Goal: Task Accomplishment & Management: Manage account settings

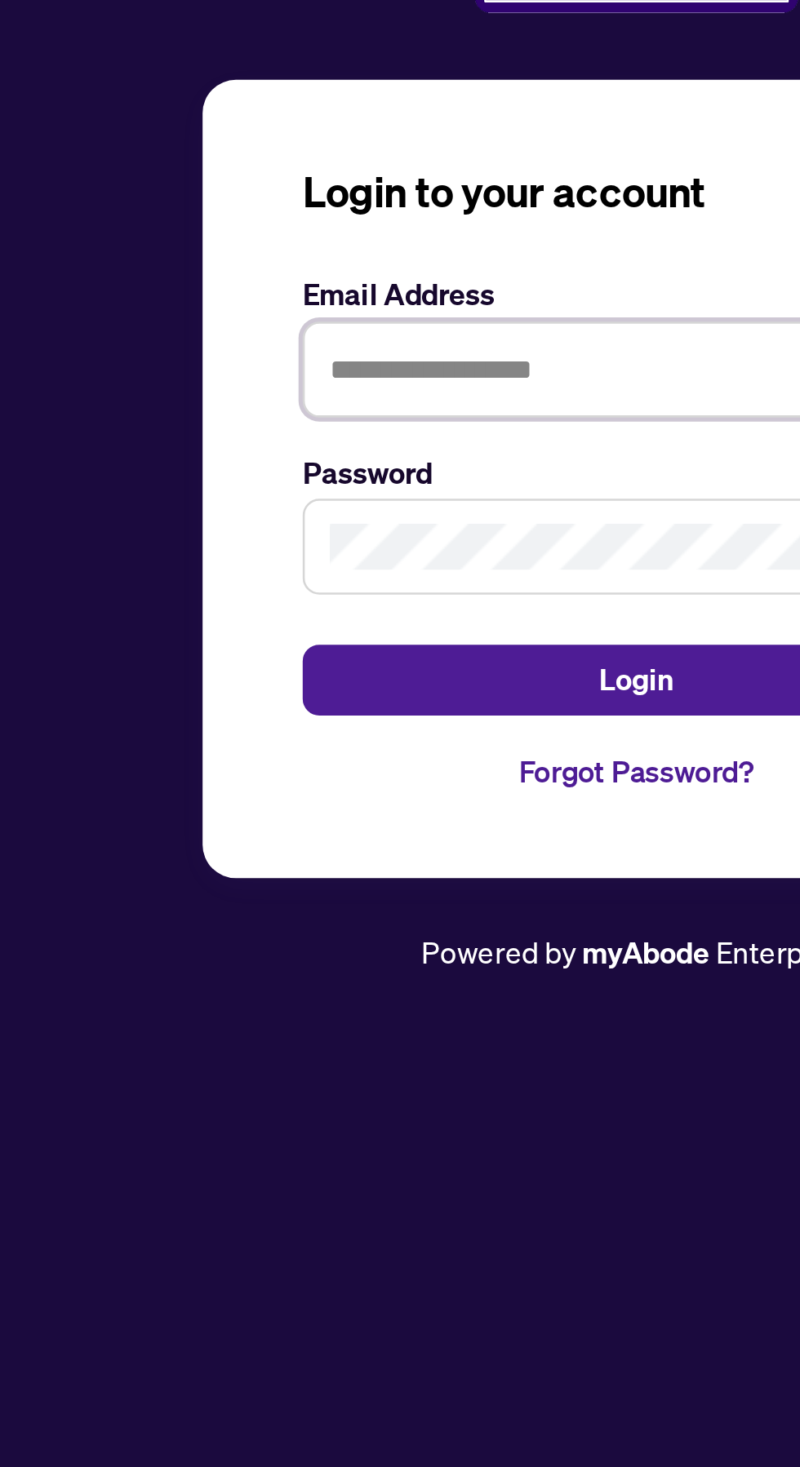
click at [357, 752] on input "text" at bounding box center [399, 734] width 261 height 38
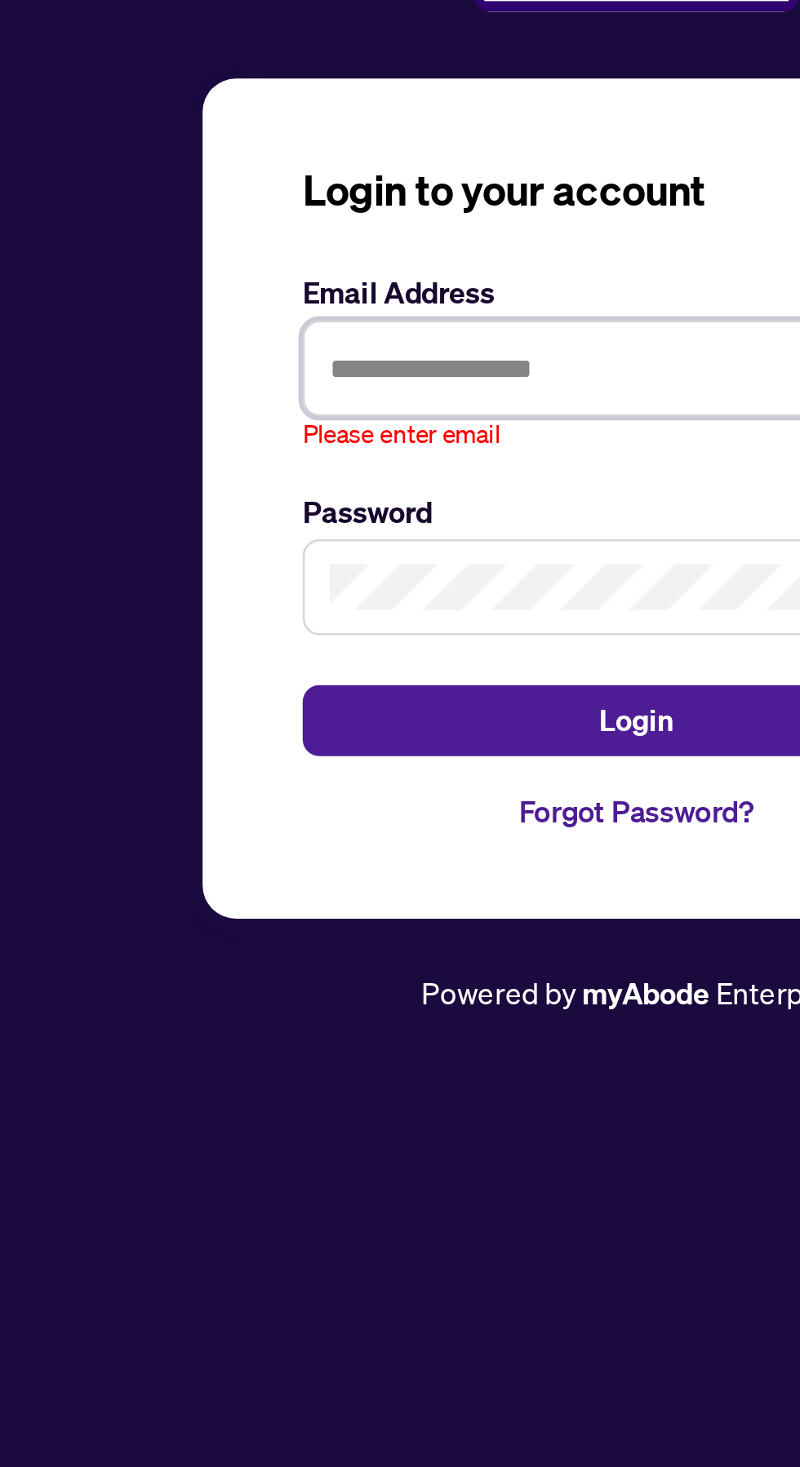
type input "**********"
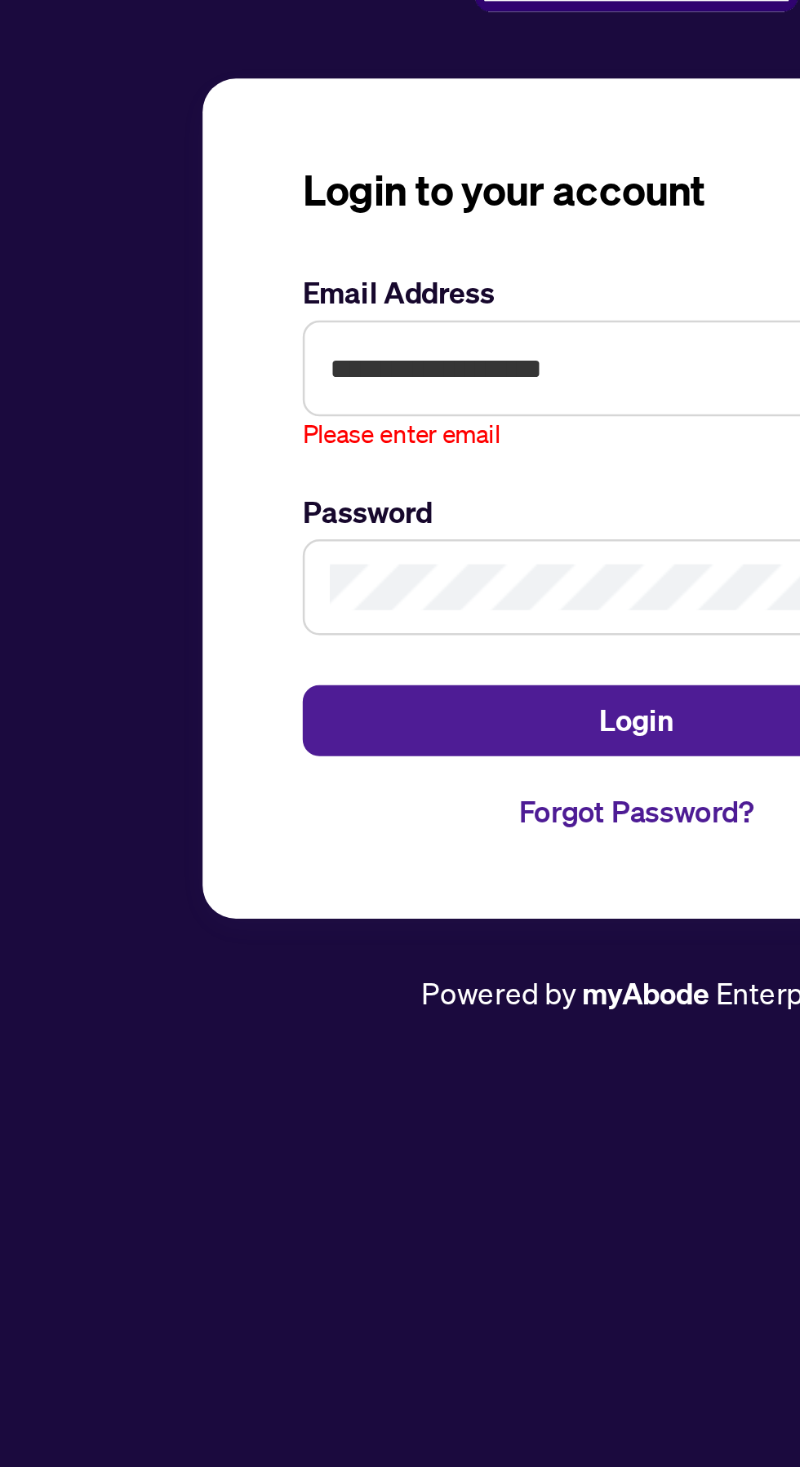
click at [269, 849] on button "Login" at bounding box center [399, 863] width 261 height 28
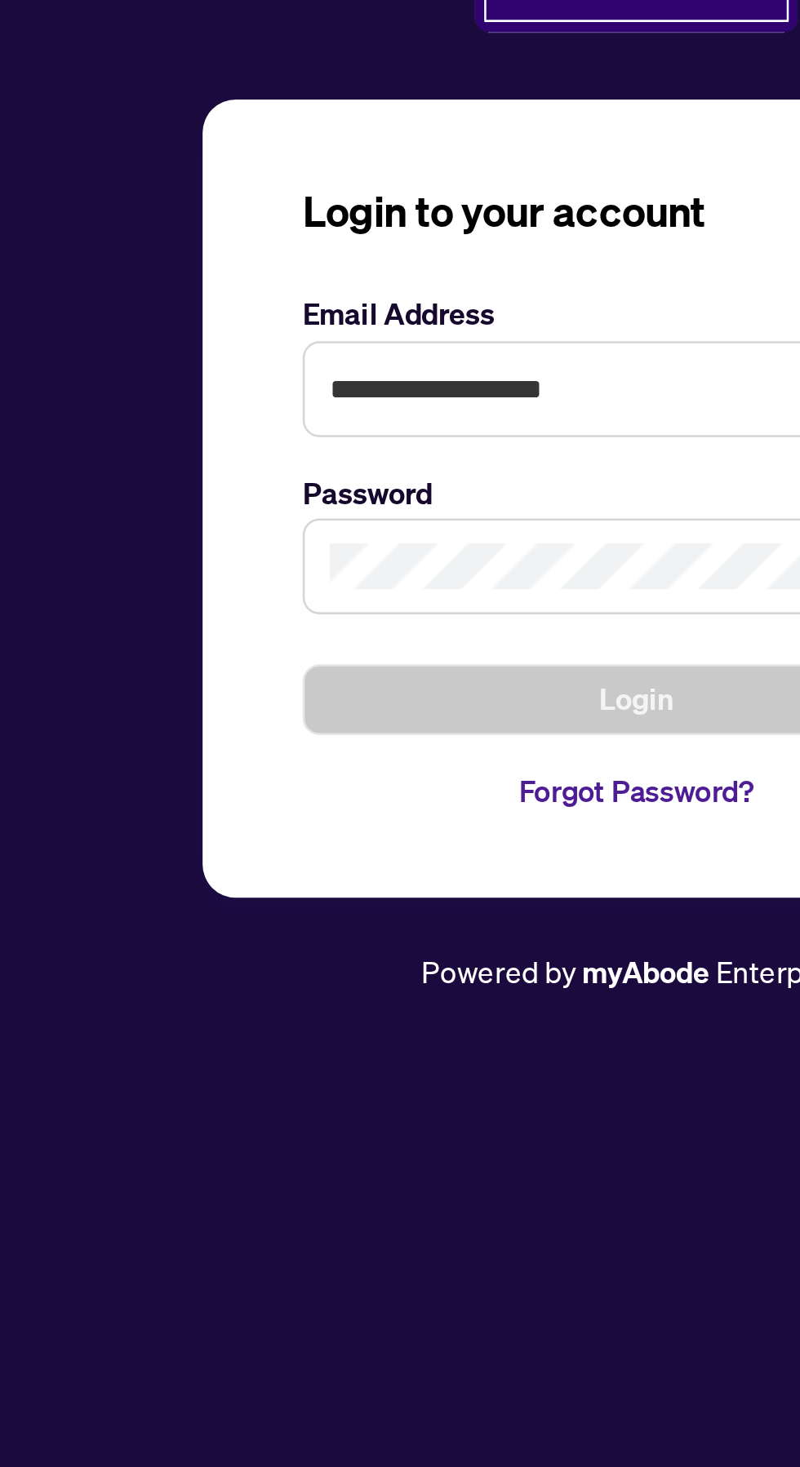
scroll to position [7, 0]
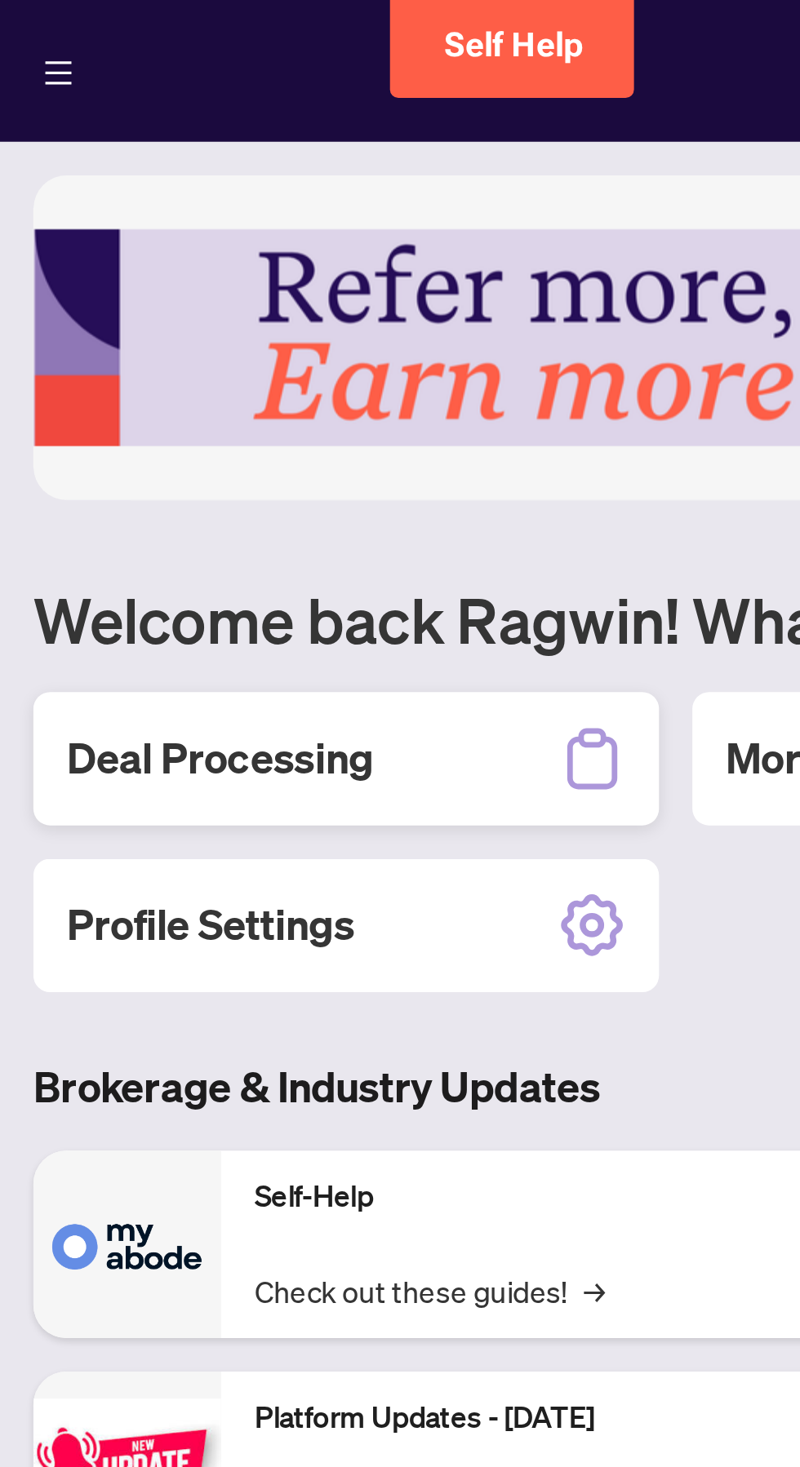
click at [186, 286] on div "Deal Processing" at bounding box center [135, 297] width 245 height 52
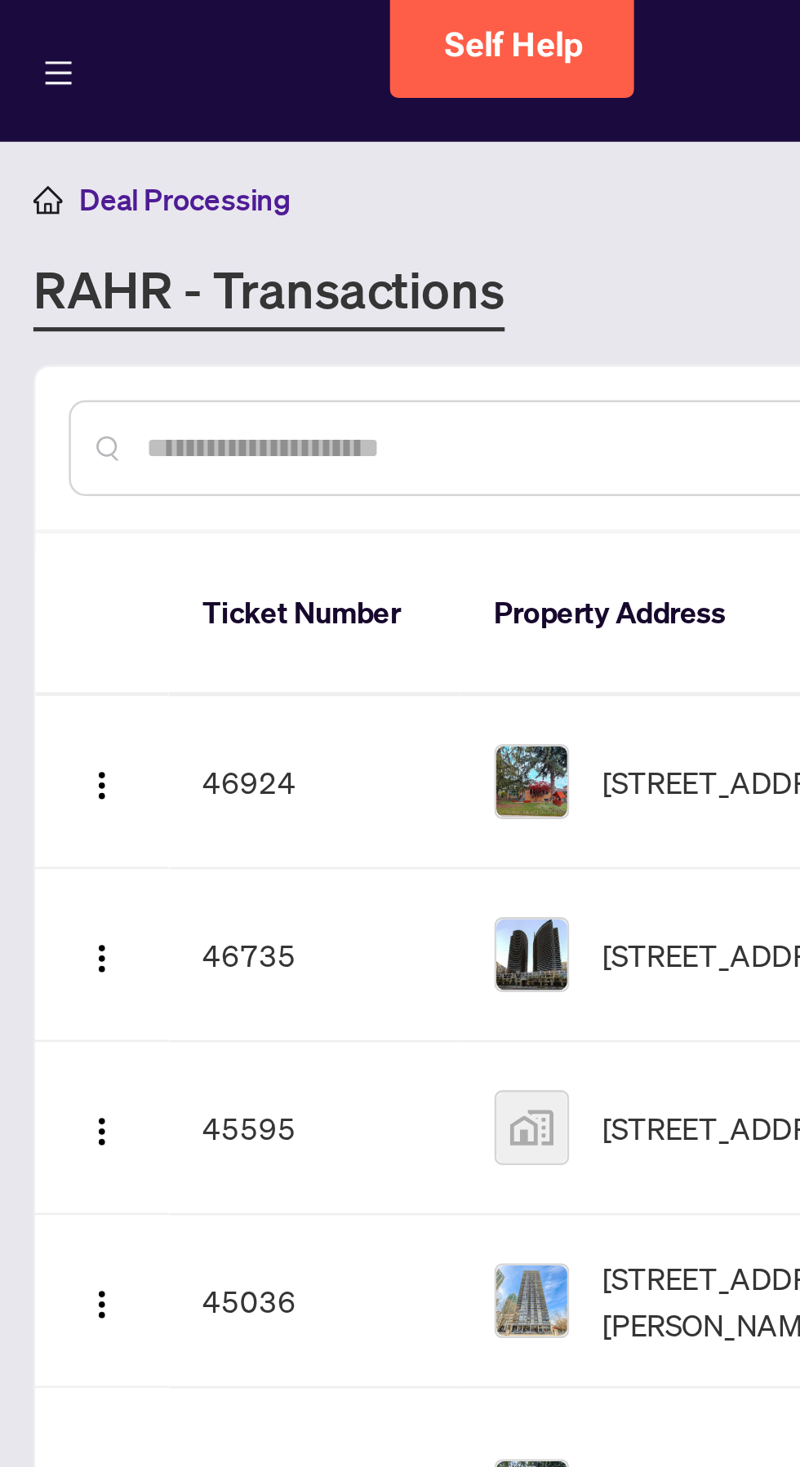
click at [279, 297] on span "[STREET_ADDRESS]" at bounding box center [288, 306] width 104 height 18
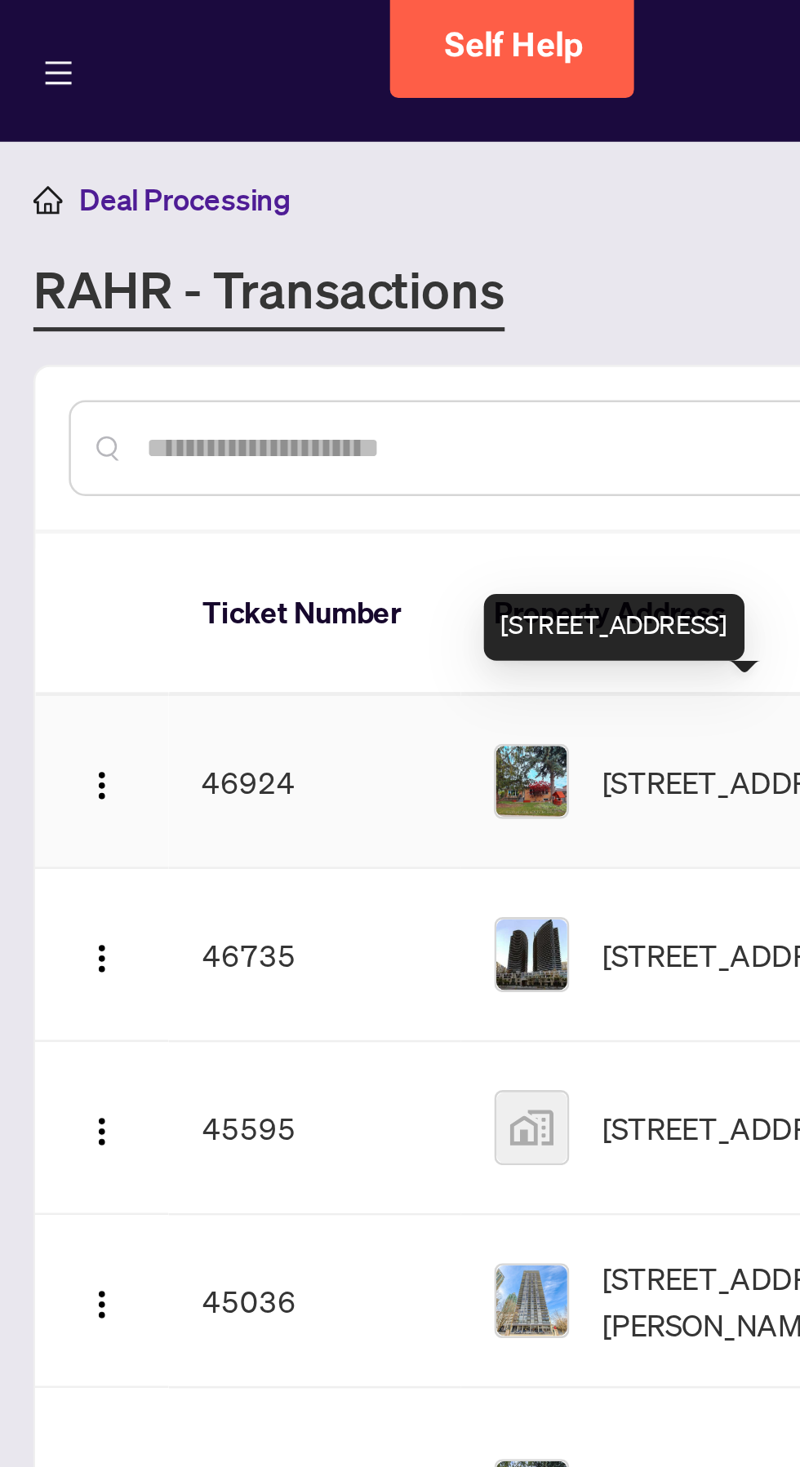
click at [262, 297] on span "[STREET_ADDRESS]" at bounding box center [288, 306] width 104 height 18
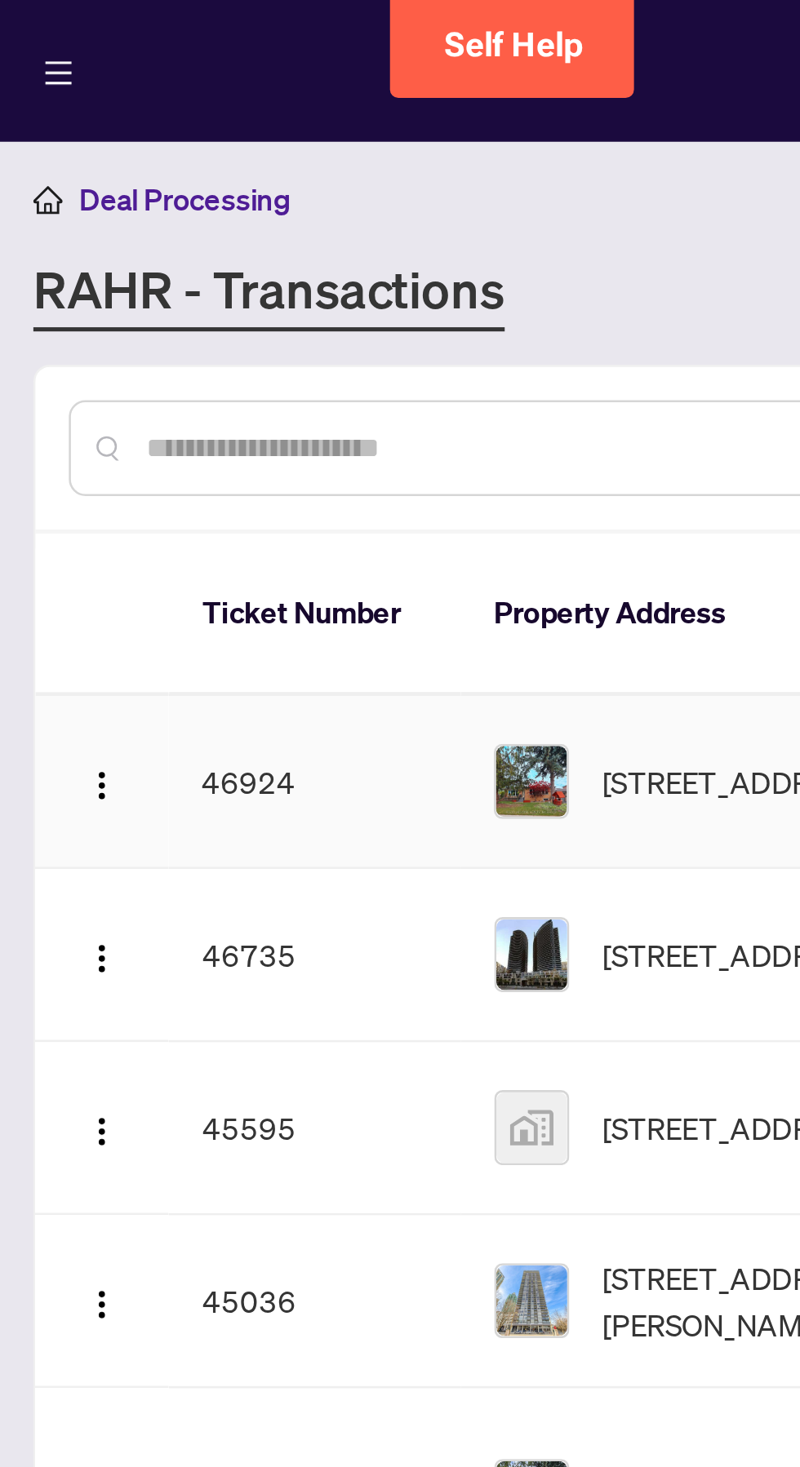
click at [258, 297] on span "[STREET_ADDRESS]" at bounding box center [288, 306] width 104 height 18
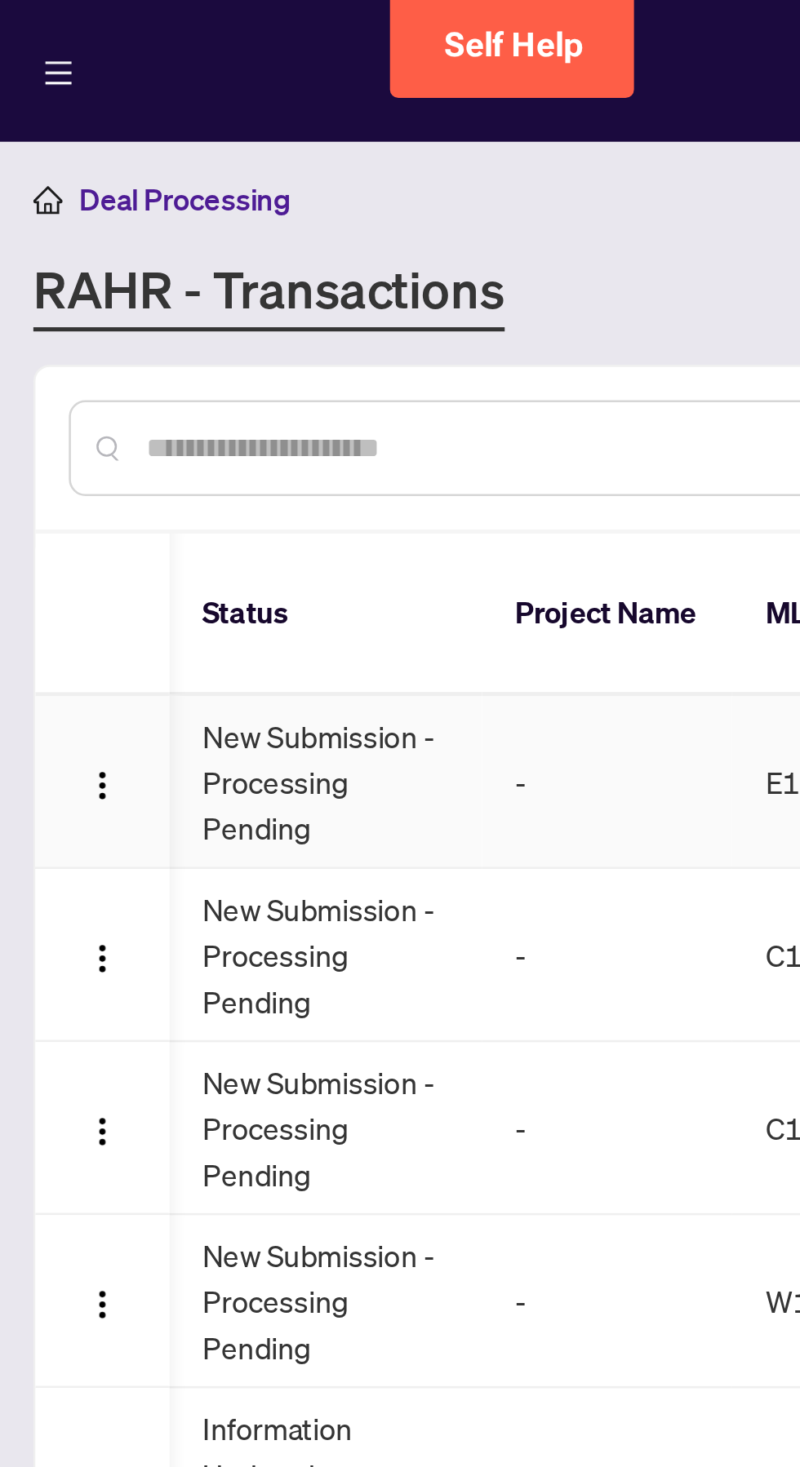
scroll to position [0, 187]
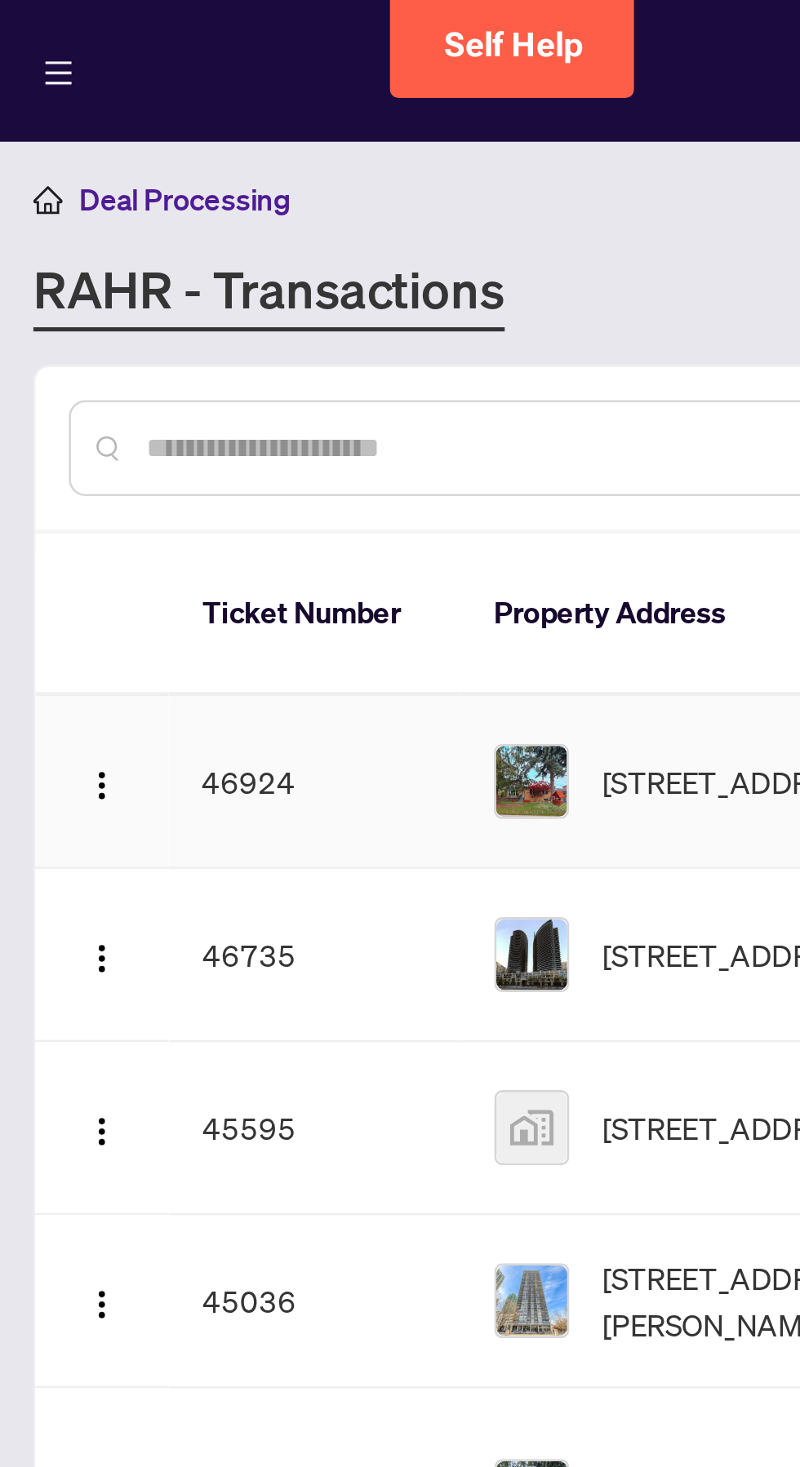
click at [104, 288] on td "46924" at bounding box center [123, 307] width 114 height 68
click at [31, 295] on button "button" at bounding box center [40, 306] width 26 height 26
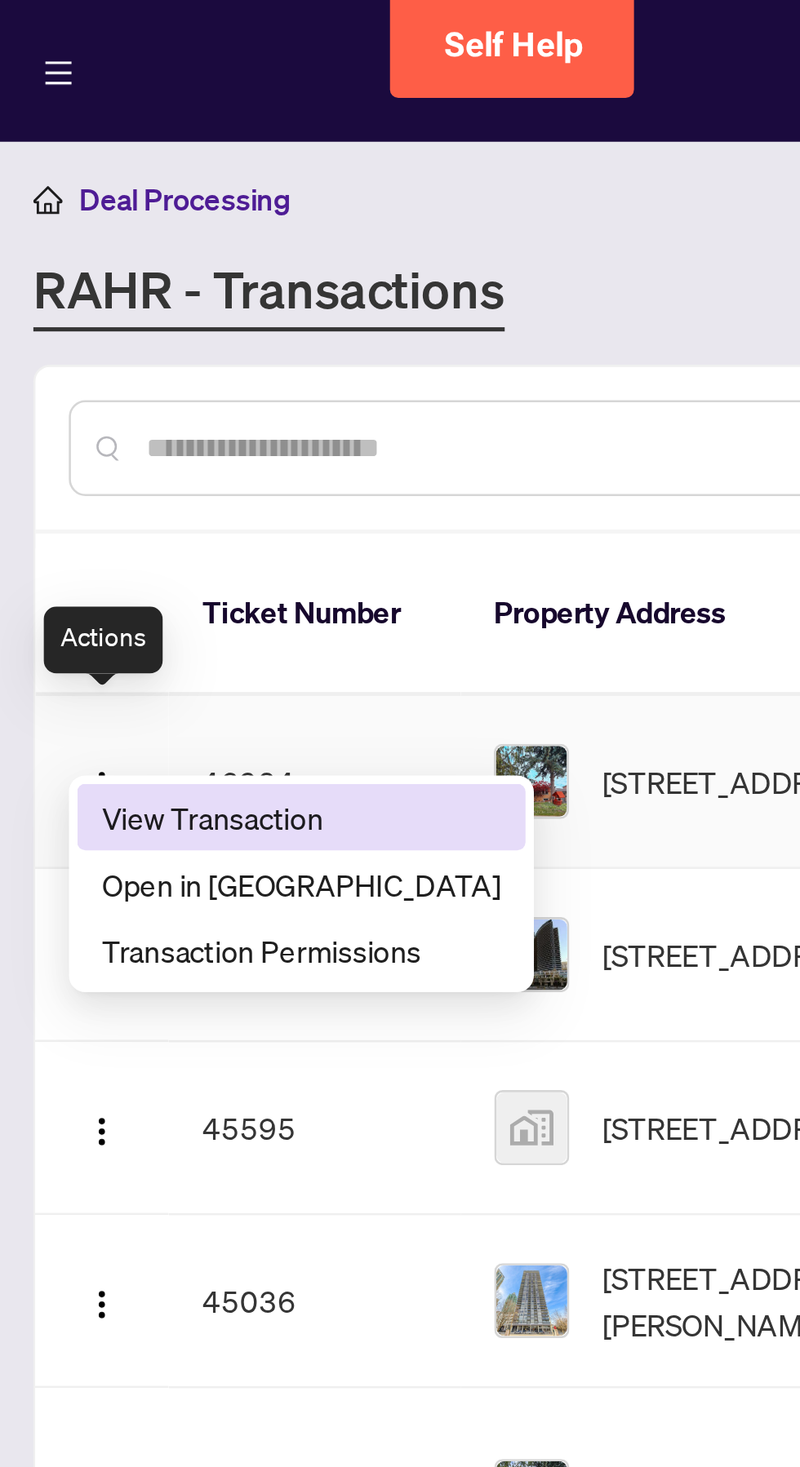
click at [134, 317] on span "View Transaction" at bounding box center [118, 320] width 156 height 18
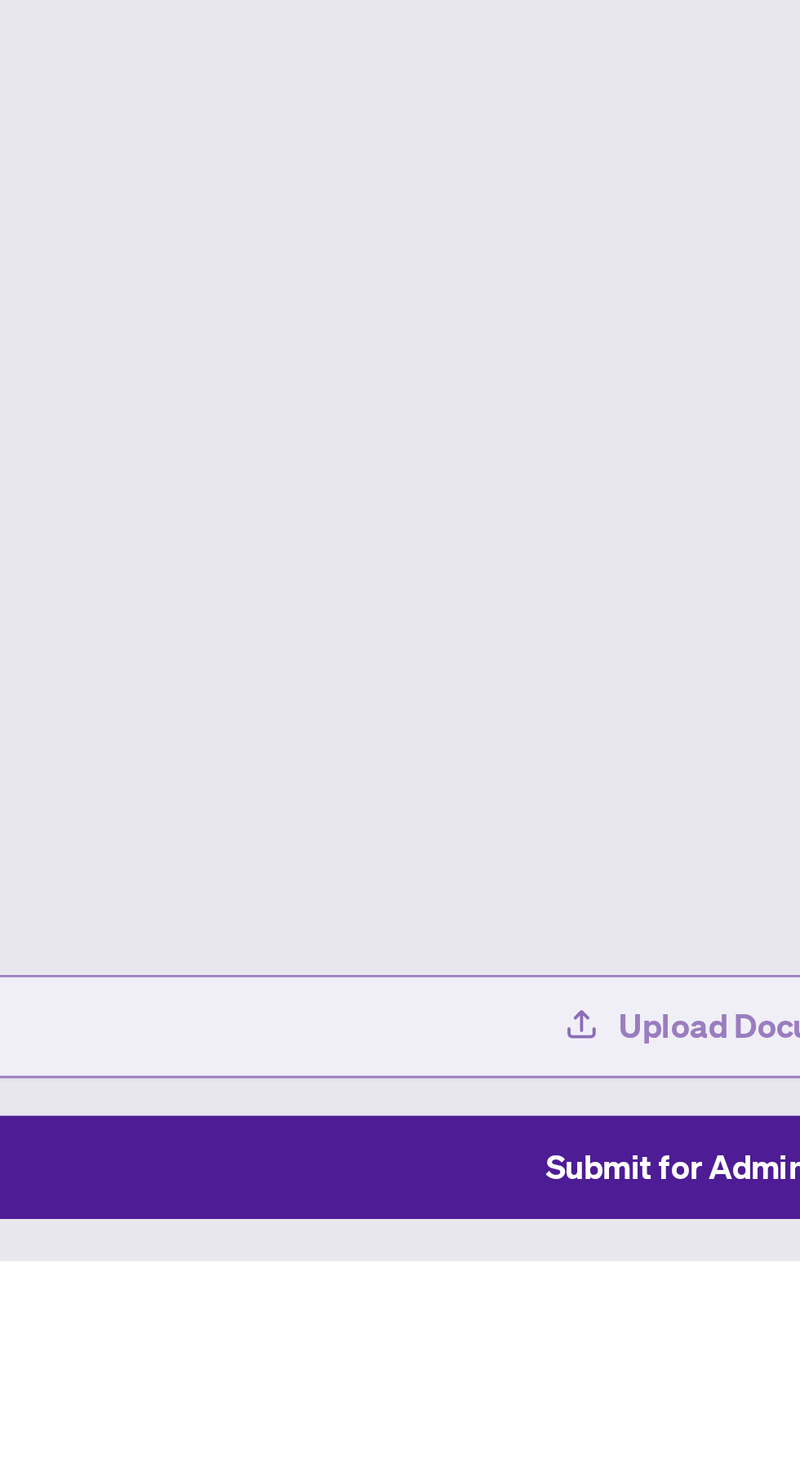
click at [388, 1398] on span "Upload Documents" at bounding box center [410, 1385] width 100 height 26
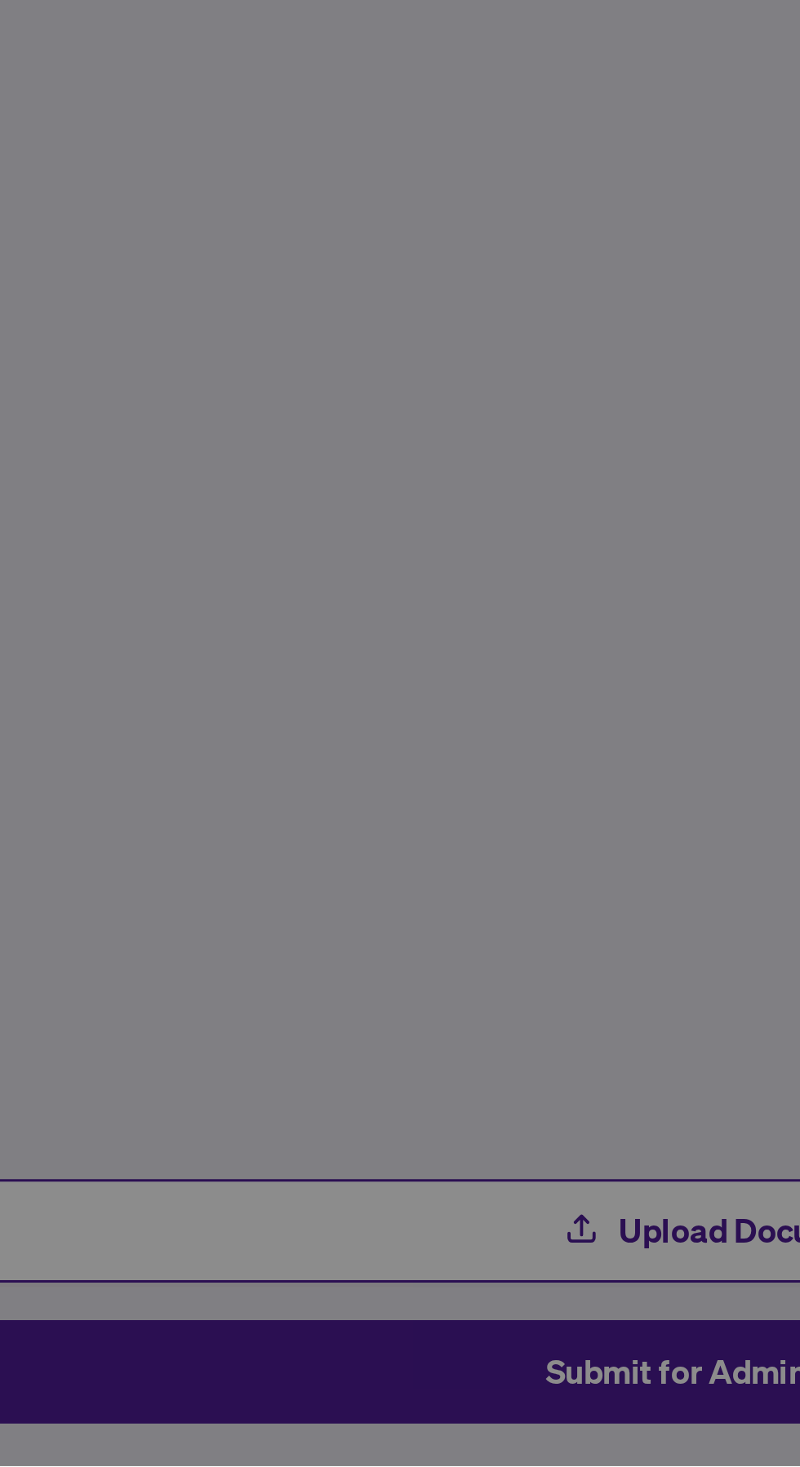
click at [396, 1446] on div "Please wait while we upload your file(s)... Do not close or refresh the browser…" at bounding box center [400, 733] width 800 height 1467
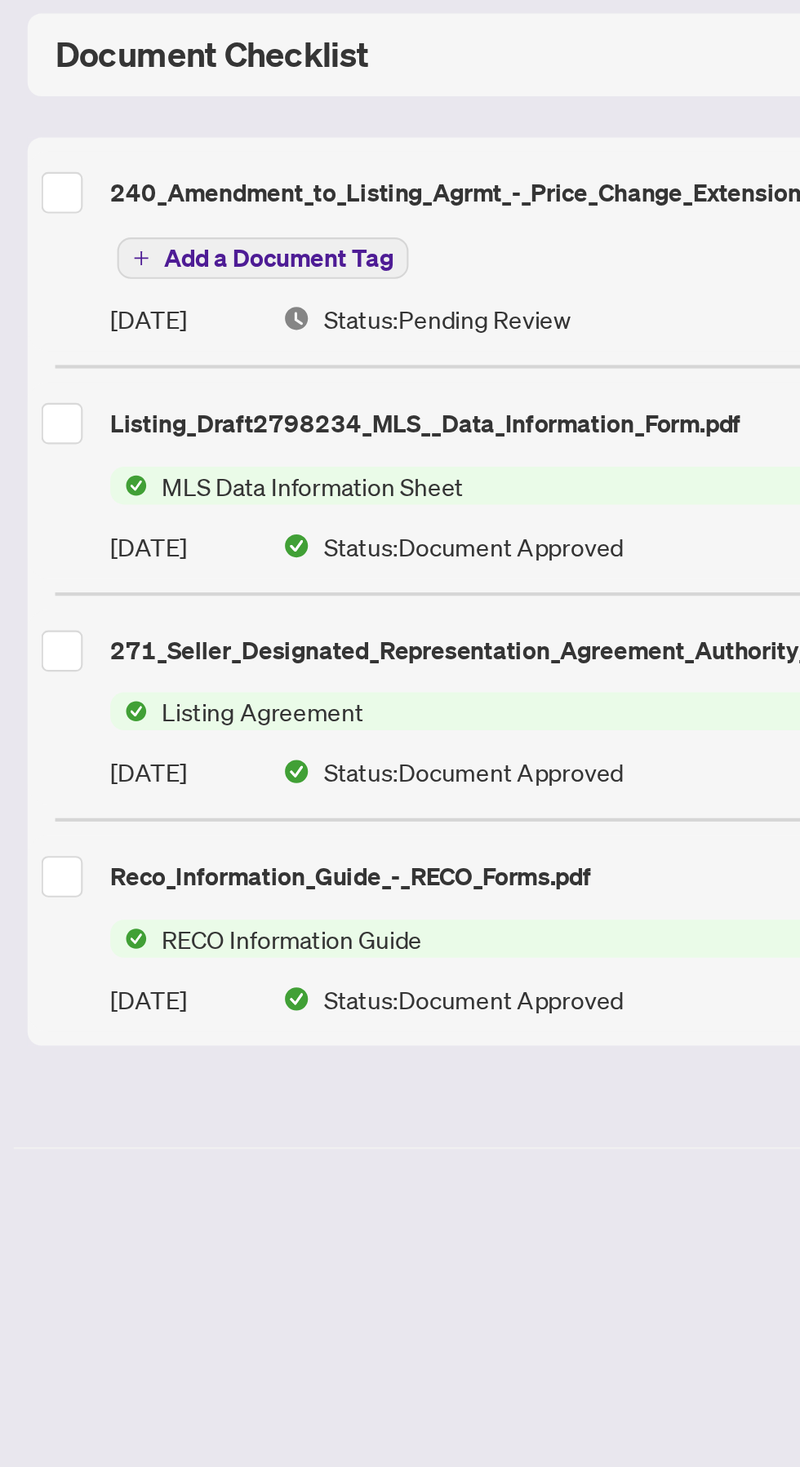
click at [150, 356] on span "Add a Document Tag" at bounding box center [132, 361] width 109 height 11
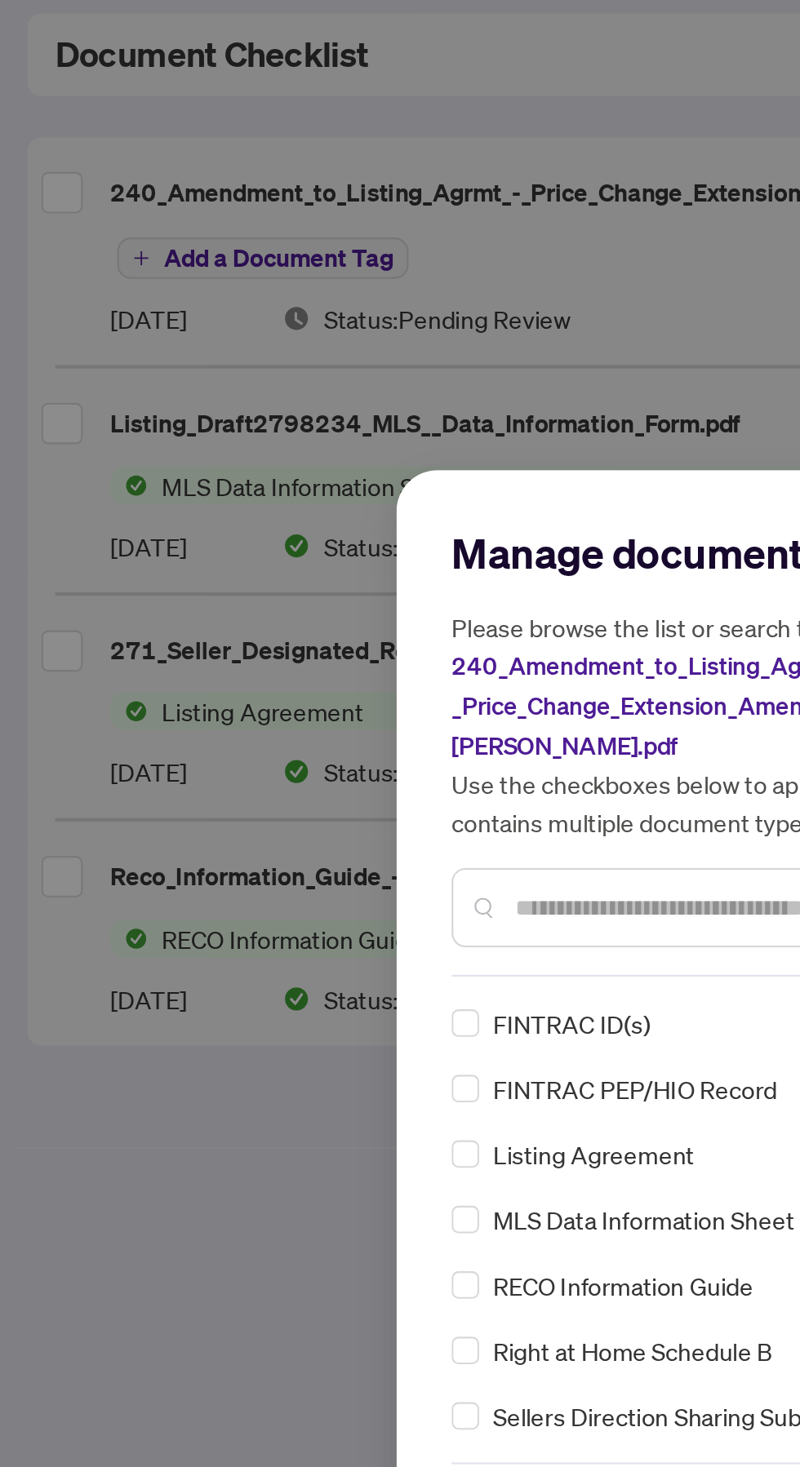
click at [317, 751] on div "Manage document tags Please browse the list or search to apply tags to: 240_Ame…" at bounding box center [400, 734] width 372 height 492
click at [302, 678] on input "text" at bounding box center [408, 669] width 328 height 18
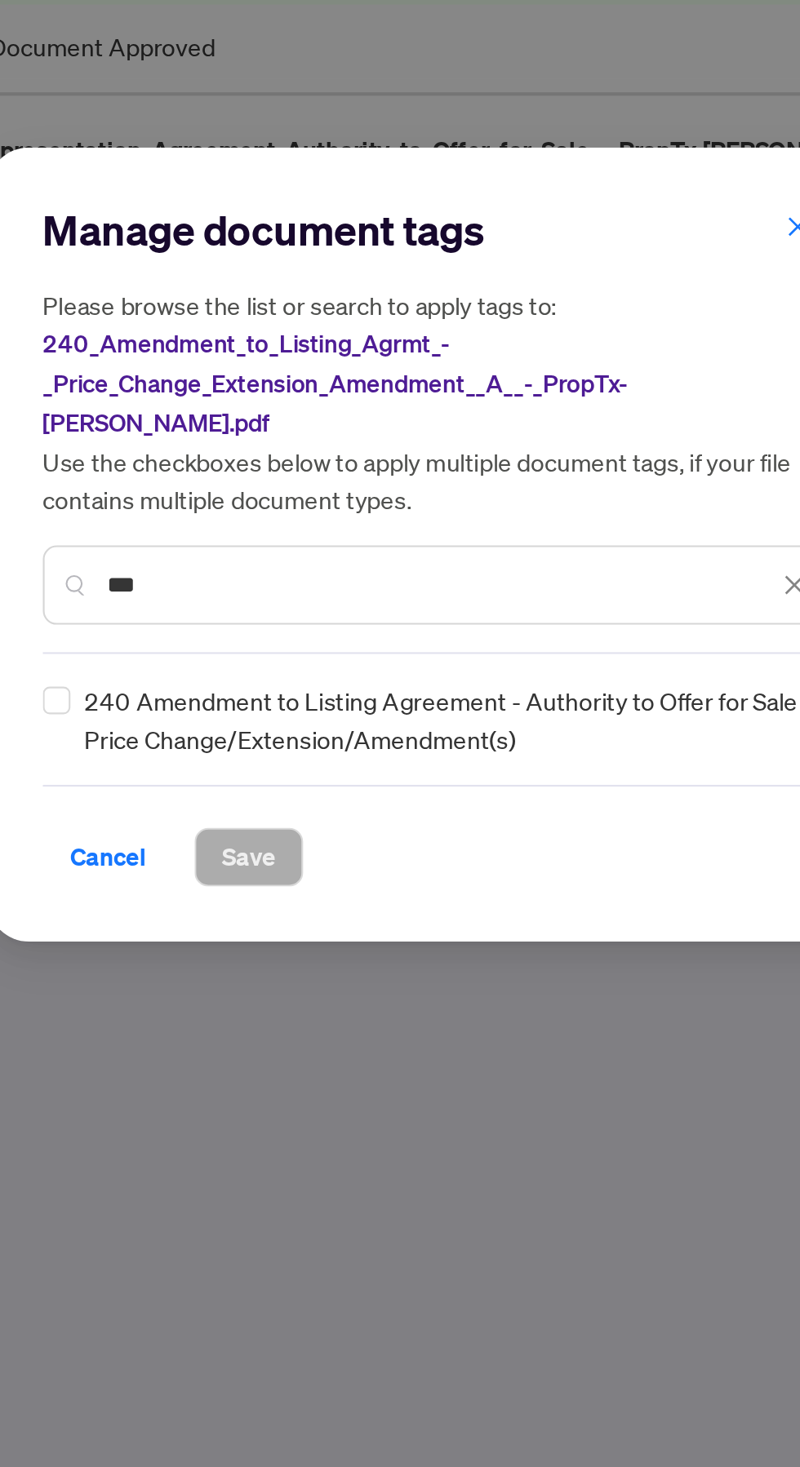
type input "***"
click at [471, 809] on span "240 Amendment to Listing Agreement - Authority to Offer for Sale Price Change/E…" at bounding box center [404, 817] width 343 height 36
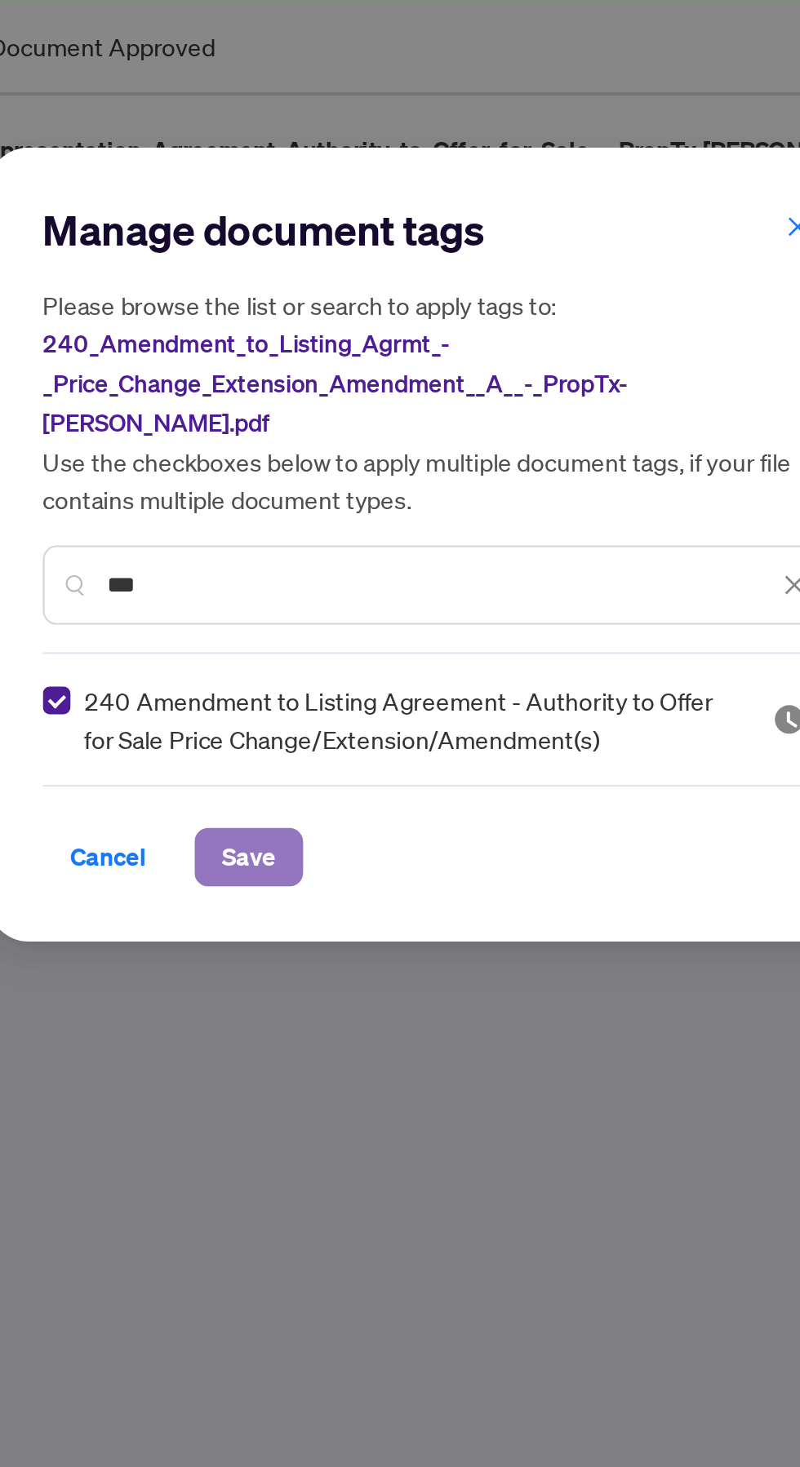
click at [301, 869] on span "Save" at bounding box center [311, 882] width 25 height 26
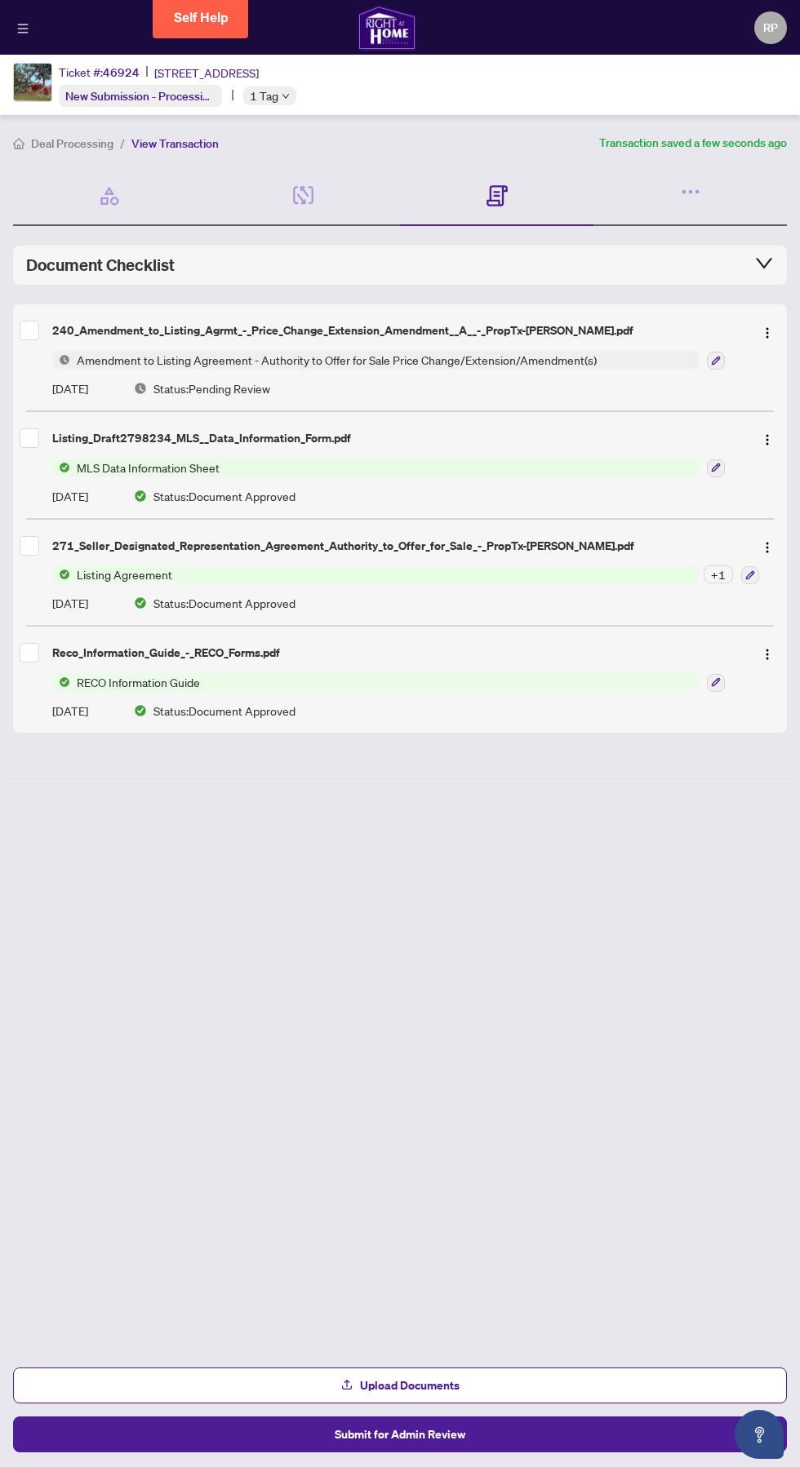
click at [262, 1452] on main "Deal Processing / View Transaction Transaction saved a few seconds ago Ticket #…" at bounding box center [400, 733] width 800 height 1467
